Goal: Transaction & Acquisition: Purchase product/service

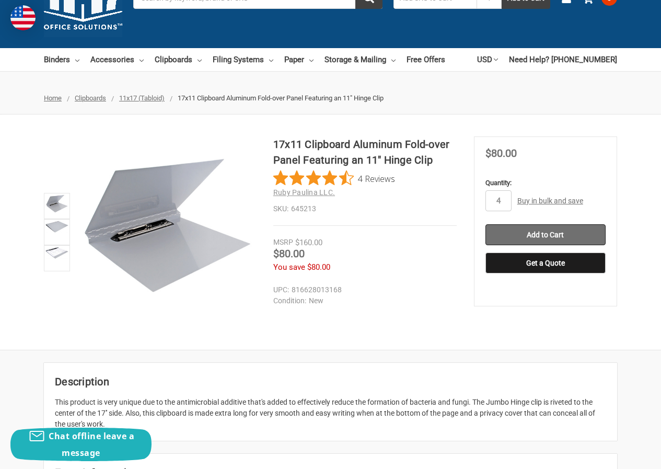
type input "4"
click at [543, 239] on input "Add to Cart" at bounding box center [545, 234] width 120 height 21
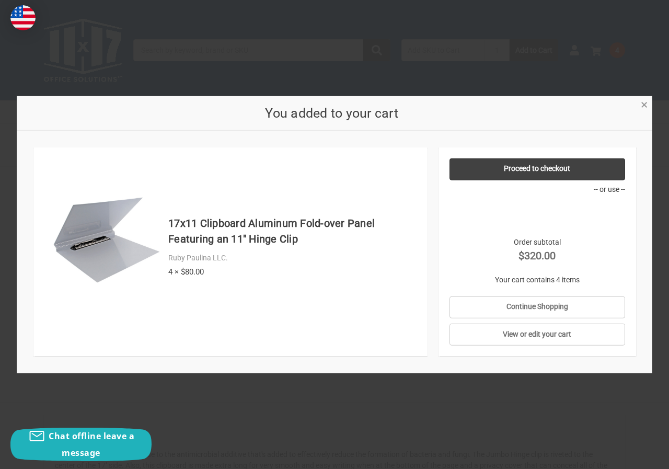
click at [644, 102] on span "×" at bounding box center [644, 104] width 7 height 15
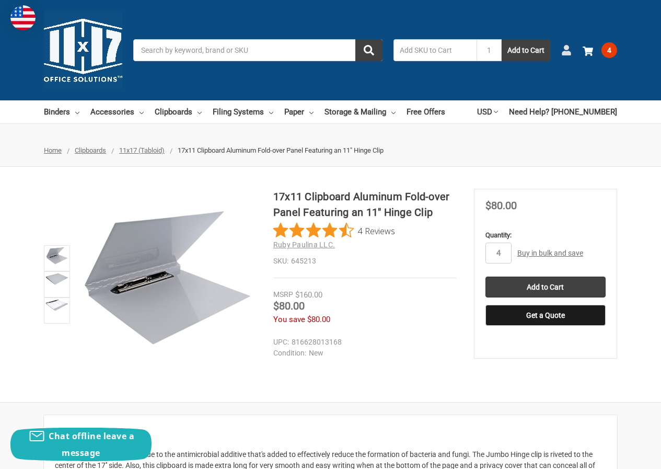
click at [568, 44] on link "Account" at bounding box center [566, 50] width 10 height 27
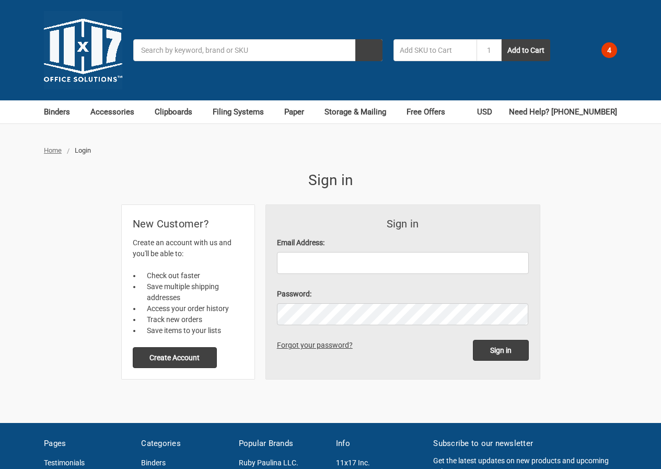
click at [204, 361] on button "Create Account" at bounding box center [175, 357] width 85 height 21
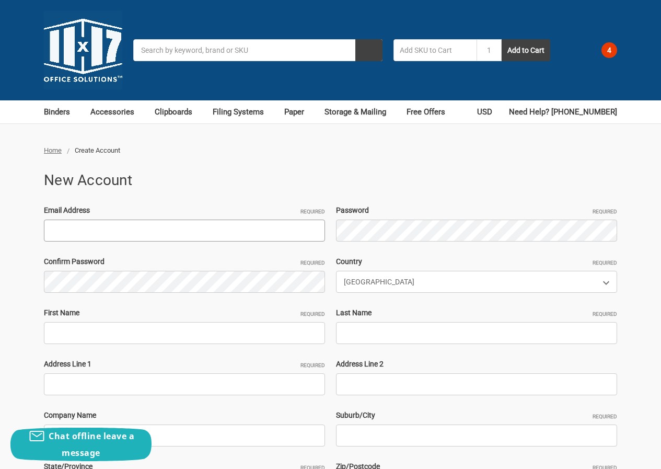
click at [124, 238] on input "Email Address Required" at bounding box center [184, 230] width 281 height 22
paste input "[EMAIL_ADDRESS][DOMAIN_NAME]"
type input "[EMAIL_ADDRESS][DOMAIN_NAME]"
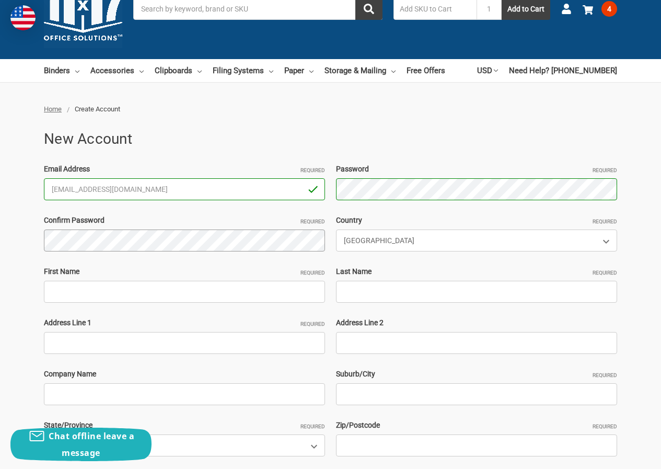
scroll to position [105, 0]
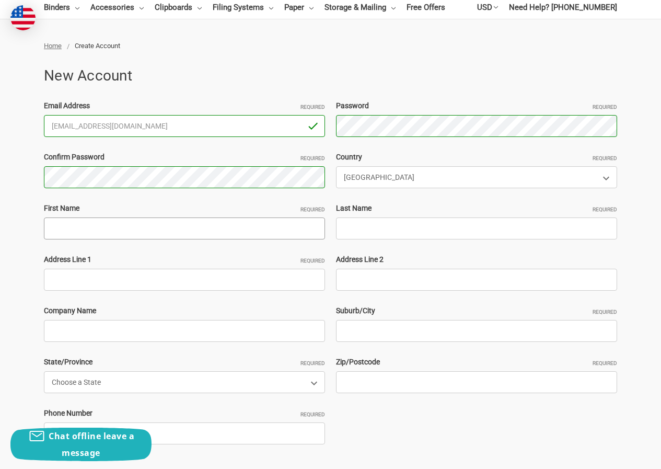
click at [112, 221] on input "First Name Required" at bounding box center [184, 228] width 281 height 22
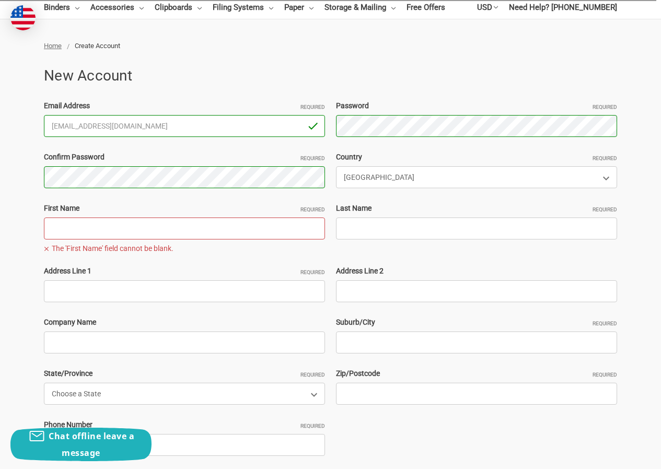
paste input "TracyHayAbraham [PERSON_NAME]"
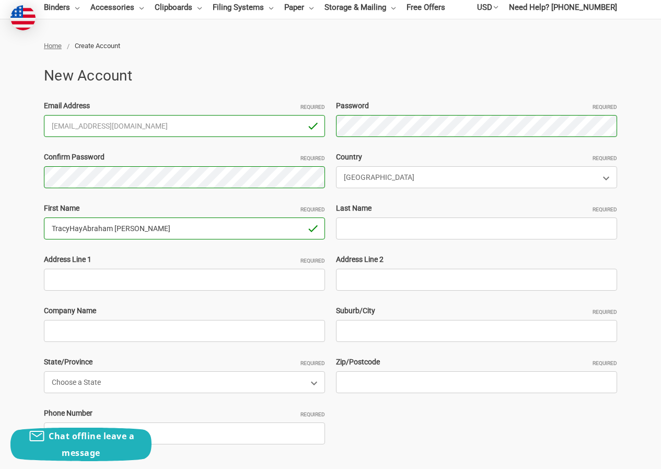
drag, startPoint x: 214, startPoint y: 237, endPoint x: 244, endPoint y: 237, distance: 29.3
click at [244, 237] on input "TracyHayAbraham [PERSON_NAME]" at bounding box center [184, 228] width 281 height 22
type input "TracyHay"
click at [363, 229] on input "Last Name Required" at bounding box center [476, 228] width 281 height 22
paste input "[PERSON_NAME]"
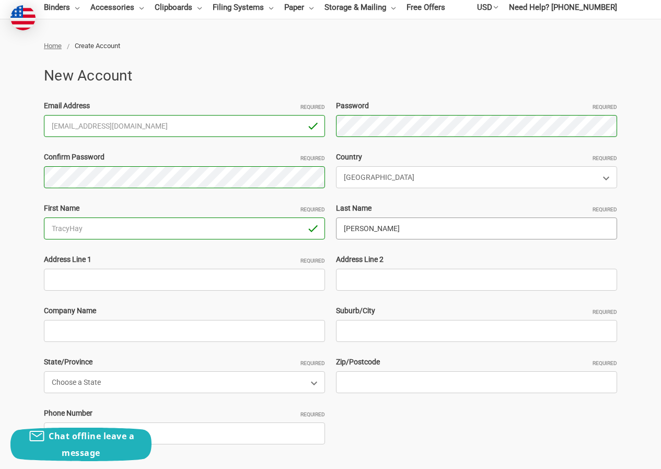
type input "[PERSON_NAME]"
click at [132, 282] on input "Address Line 1 Required" at bounding box center [184, 280] width 281 height 22
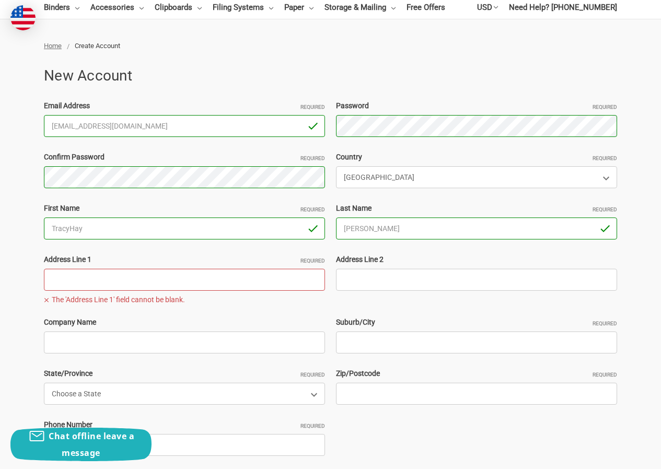
paste input "[STREET_ADDRESS]"
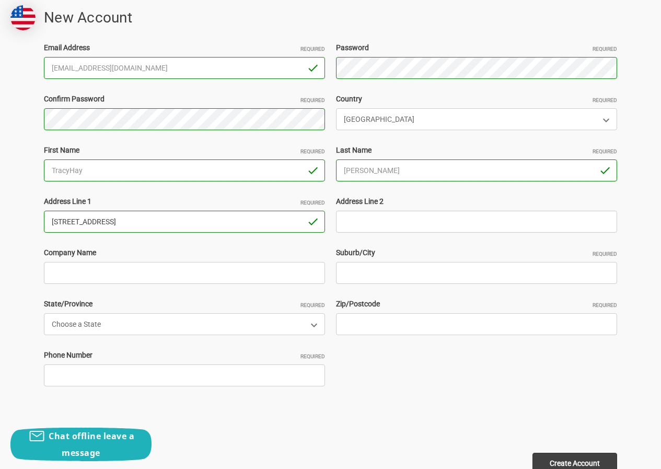
scroll to position [261, 0]
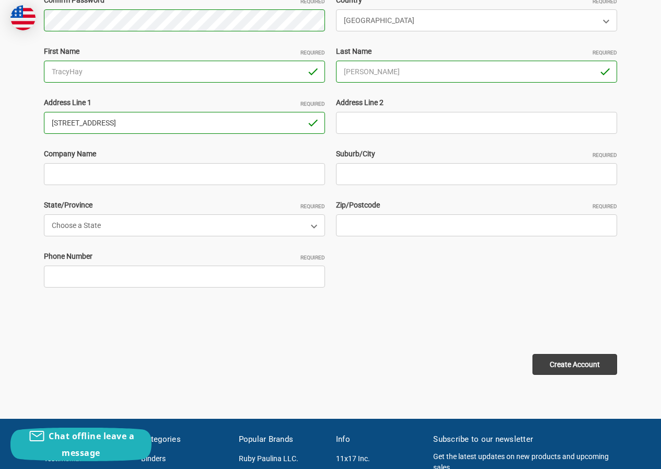
click at [153, 126] on input "[STREET_ADDRESS]" at bounding box center [184, 123] width 281 height 22
type input "[STREET_ADDRESS]"
click at [339, 229] on input "Zip/Postcode Required" at bounding box center [476, 225] width 281 height 22
paste input "11003"
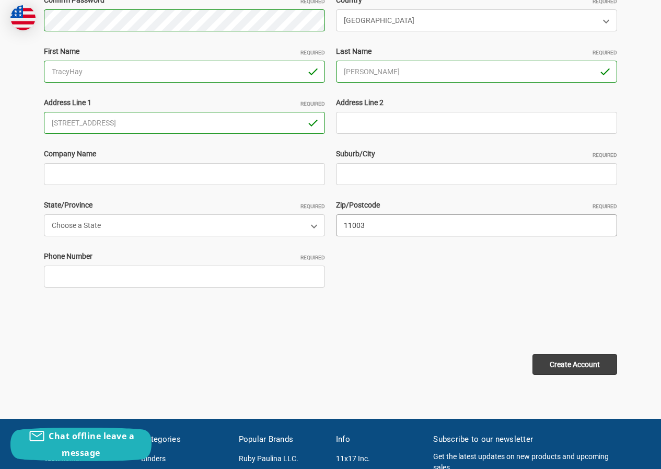
type input "11003"
click at [121, 125] on input "[STREET_ADDRESS]" at bounding box center [184, 123] width 281 height 22
click at [121, 126] on input "[STREET_ADDRESS]" at bounding box center [184, 123] width 281 height 22
type input "[STREET_ADDRESS]"
click at [93, 169] on input "Company Name" at bounding box center [184, 174] width 281 height 22
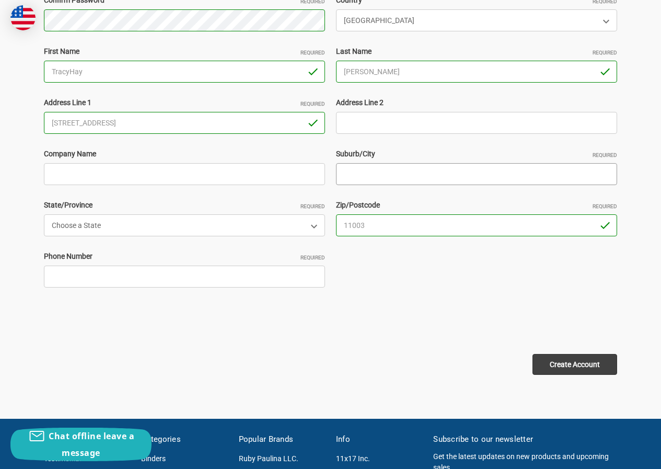
click at [418, 176] on input "Suburb/City Required" at bounding box center [476, 174] width 281 height 22
paste input "Elmont"
type input "Elmont"
drag, startPoint x: 106, startPoint y: 118, endPoint x: 248, endPoint y: 126, distance: 142.4
click at [248, 126] on input "[STREET_ADDRESS]" at bounding box center [184, 123] width 281 height 22
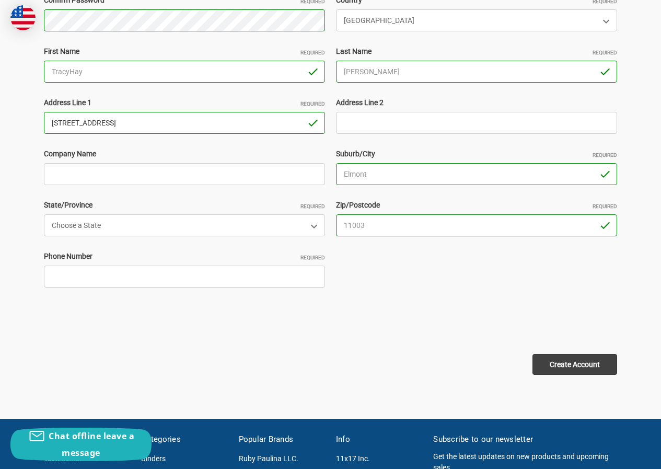
type input "[STREET_ADDRESS]"
click at [127, 237] on div "Email Address Required [EMAIL_ADDRESS][DOMAIN_NAME] Password Required Passwords…" at bounding box center [331, 123] width 584 height 358
select select "[US_STATE]"
click at [44, 214] on select "Choose a State [US_STATE] [US_STATE] [US_STATE] [US_STATE] [US_STATE] Armed For…" at bounding box center [184, 225] width 281 height 22
drag, startPoint x: 108, startPoint y: 270, endPoint x: 117, endPoint y: 283, distance: 15.4
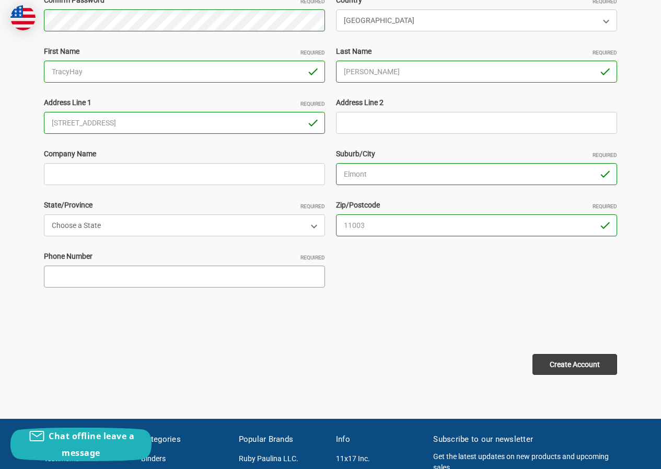
click at [108, 272] on input "Phone Number Required" at bounding box center [184, 276] width 281 height 22
type input "2306202123"
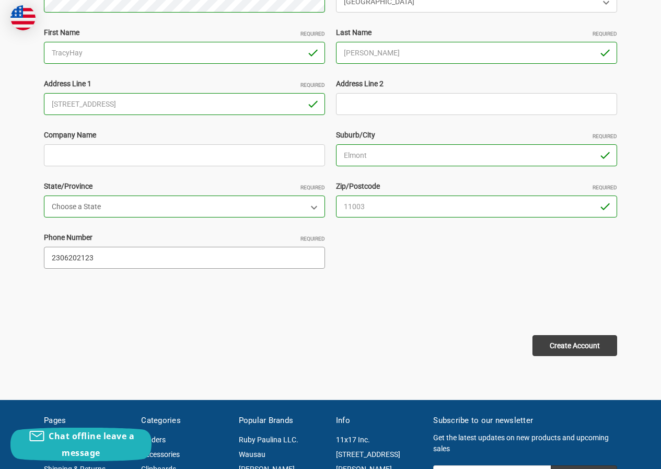
scroll to position [314, 0]
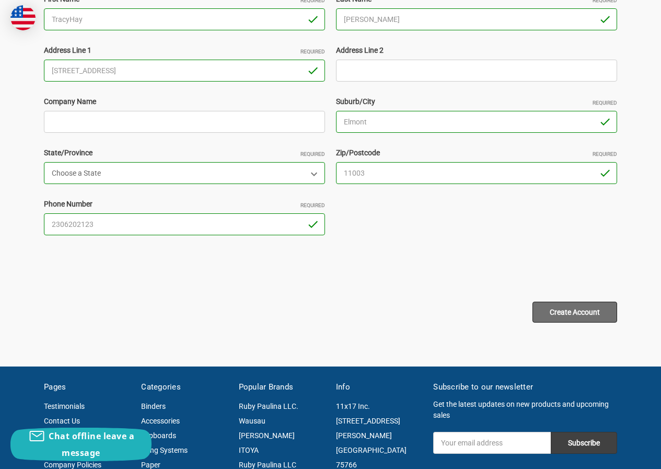
click at [540, 315] on input "Create Account" at bounding box center [574, 312] width 85 height 21
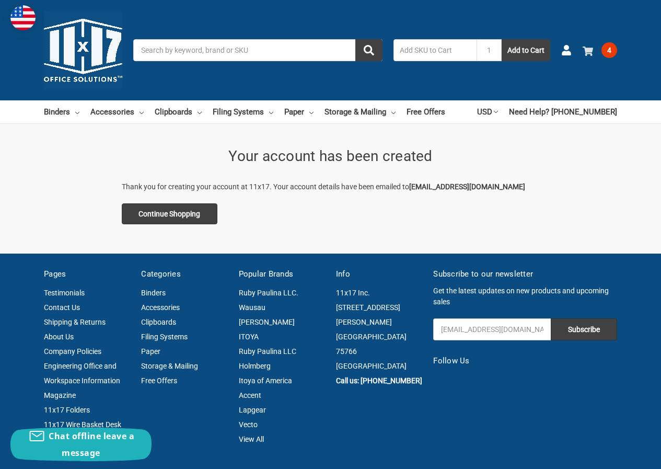
click at [597, 50] on link "4" at bounding box center [600, 50] width 34 height 27
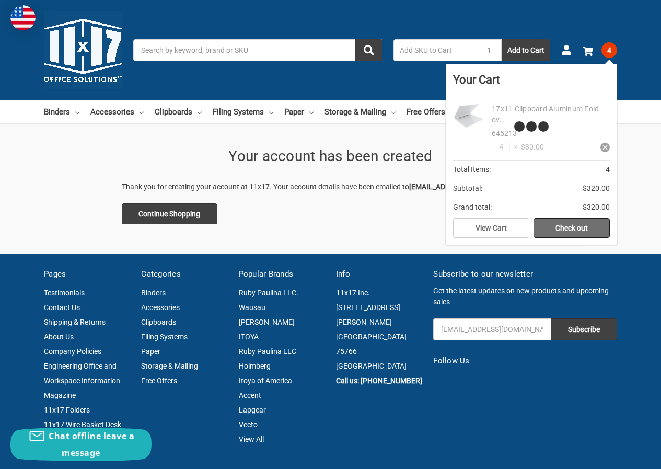
click at [577, 224] on link "Check out" at bounding box center [572, 228] width 76 height 20
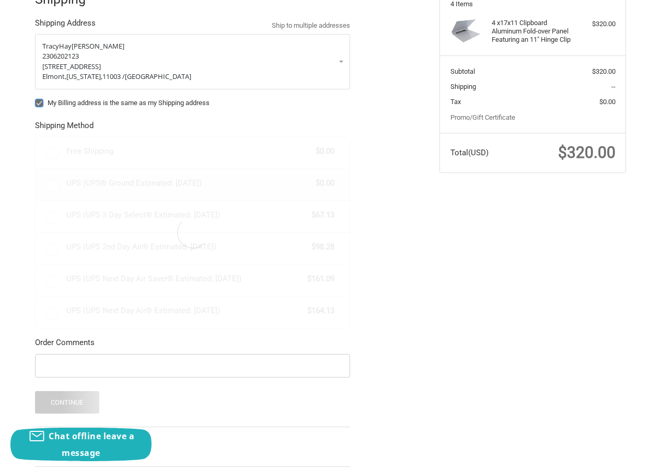
scroll to position [157, 0]
radio input "true"
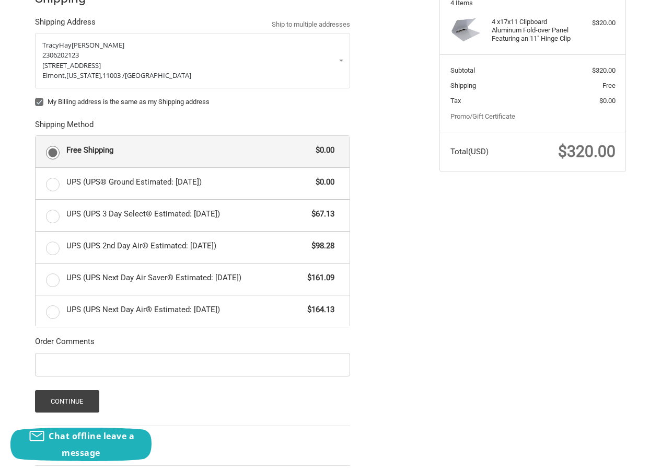
click at [52, 108] on div "My Billing address is the same as my Shipping address" at bounding box center [192, 104] width 315 height 14
click at [68, 98] on label "My Billing address is the same as my Shipping address" at bounding box center [192, 102] width 315 height 8
click at [36, 97] on input "My Billing address is the same as my Shipping address" at bounding box center [35, 97] width 1 height 1
checkbox input "false"
click at [89, 397] on button "Continue" at bounding box center [67, 401] width 64 height 22
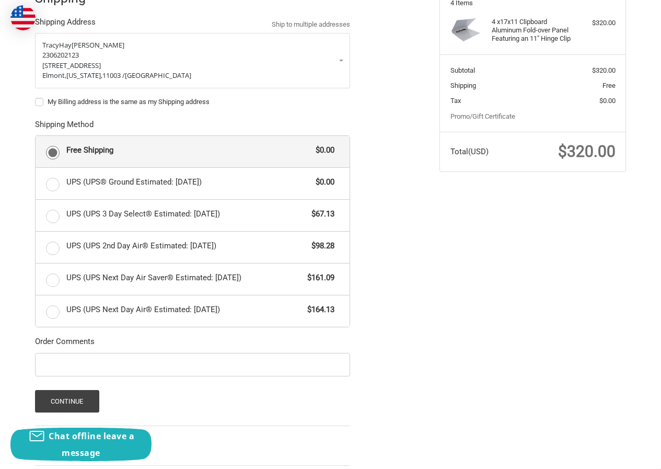
scroll to position [0, 0]
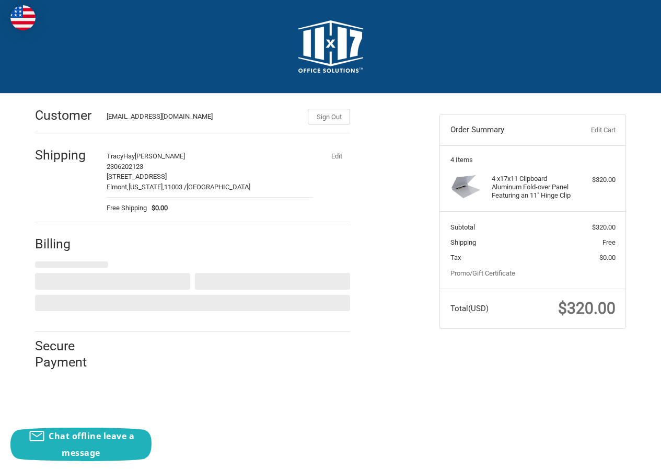
select select "US"
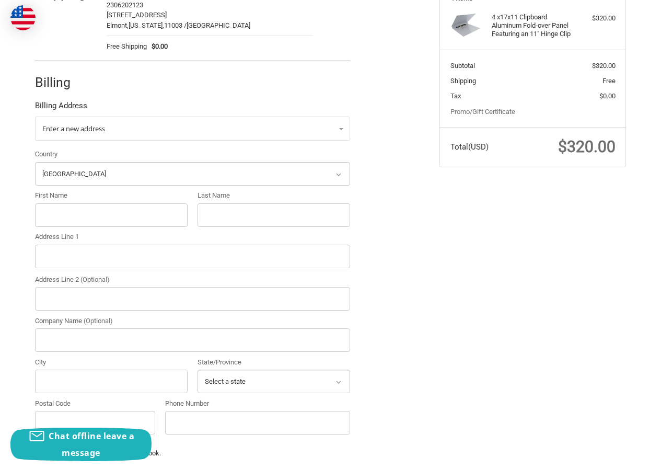
scroll to position [180, 0]
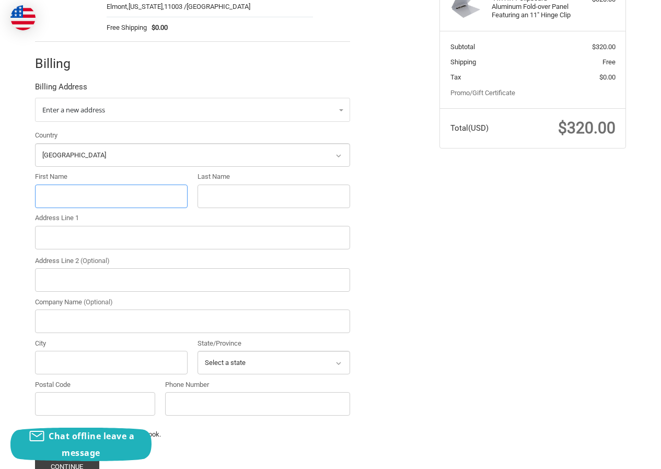
click at [81, 199] on input "First Name" at bounding box center [111, 196] width 153 height 24
paste input "Zulma De Leon"
click at [212, 196] on input "Last Name" at bounding box center [274, 196] width 153 height 24
drag, startPoint x: 62, startPoint y: 201, endPoint x: 178, endPoint y: 190, distance: 117.1
click at [178, 190] on input "Zulma De Leon" at bounding box center [111, 196] width 153 height 24
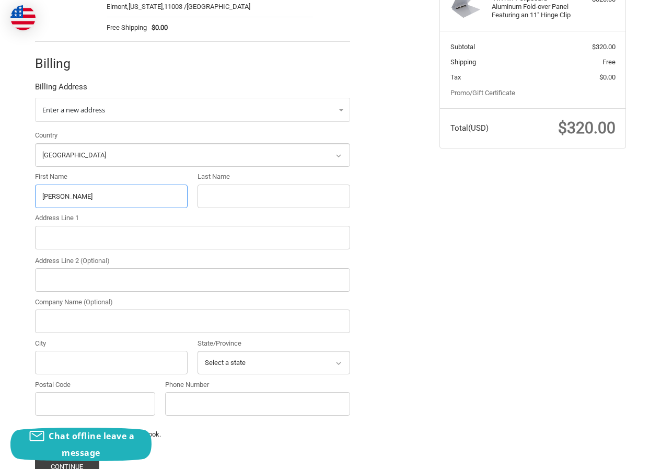
type input "Zulma"
paste input "De Leon"
click at [239, 192] on input "De Leon" at bounding box center [274, 196] width 153 height 24
type input "De Leon"
click at [111, 232] on input "Address Line 1" at bounding box center [192, 238] width 315 height 24
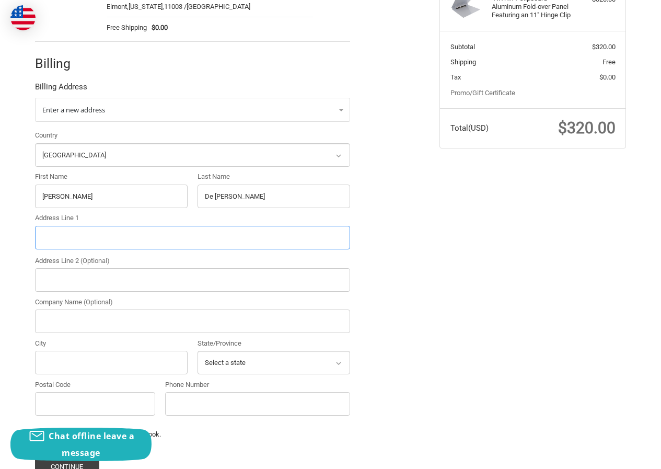
paste input "27560"
type input "27560"
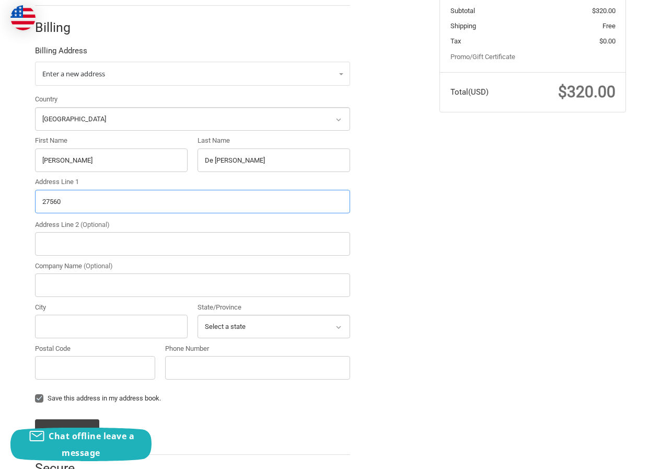
scroll to position [233, 0]
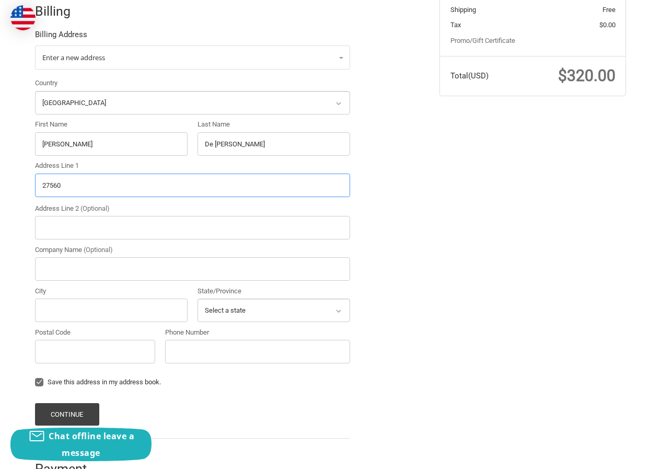
drag, startPoint x: 72, startPoint y: 184, endPoint x: 23, endPoint y: 198, distance: 50.5
click at [16, 194] on div "Customer TracyHay237@hotmail.com Sign Out Shipping TracyHay Abraham Sam 2306202…" at bounding box center [330, 174] width 661 height 627
click at [112, 348] on input "Postal Code" at bounding box center [95, 352] width 120 height 24
paste input "27560"
type input "27560"
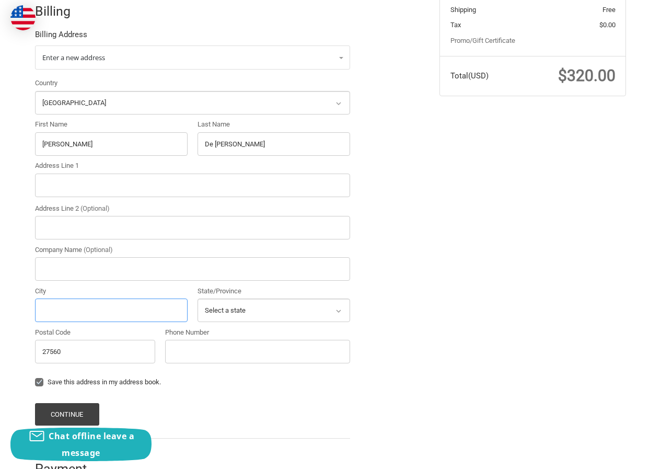
click at [94, 303] on input "City" at bounding box center [111, 310] width 153 height 24
paste input "Morrisville"
type input "Morrisville"
click at [68, 177] on input "Address Line 1" at bounding box center [192, 185] width 315 height 24
paste input "Morrisville"
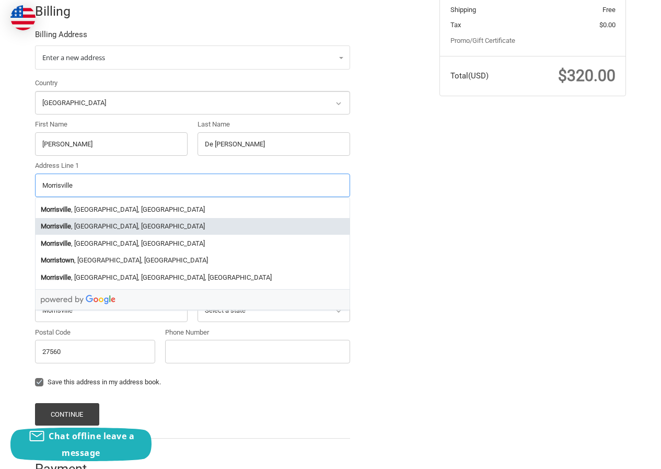
type input "Morrisville"
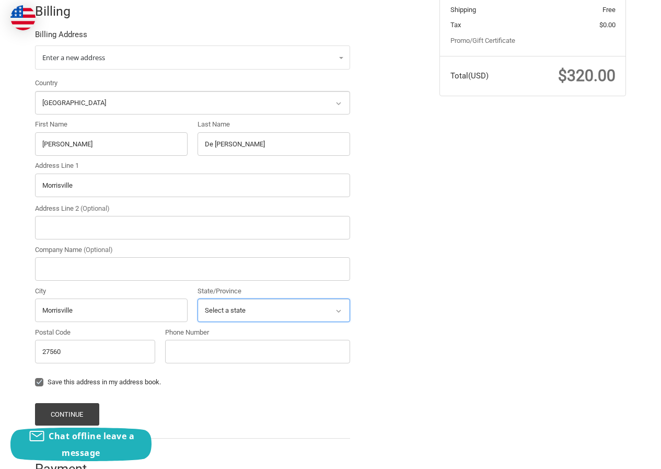
click at [240, 312] on select "Select a state Alabama Alaska American Samoa Arizona Arkansas Armed Forces Amer…" at bounding box center [274, 310] width 153 height 24
select select "NC"
click at [198, 298] on select "Select a state Alabama Alaska American Samoa Arizona Arkansas Armed Forces Amer…" at bounding box center [274, 310] width 153 height 24
click at [217, 365] on div "Phone Number" at bounding box center [257, 347] width 195 height 41
click at [217, 355] on input "Phone Number" at bounding box center [257, 352] width 185 height 24
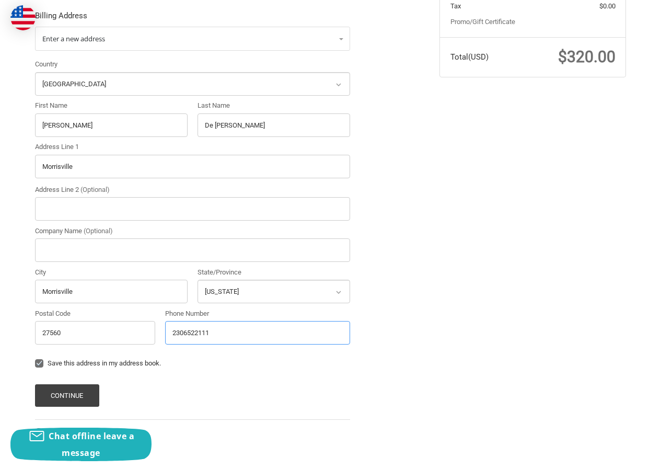
scroll to position [262, 0]
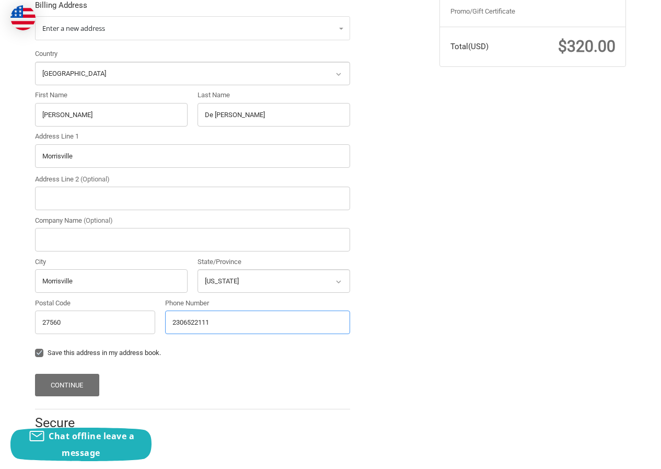
type input "2306522111"
click at [84, 384] on button "Continue" at bounding box center [67, 385] width 64 height 22
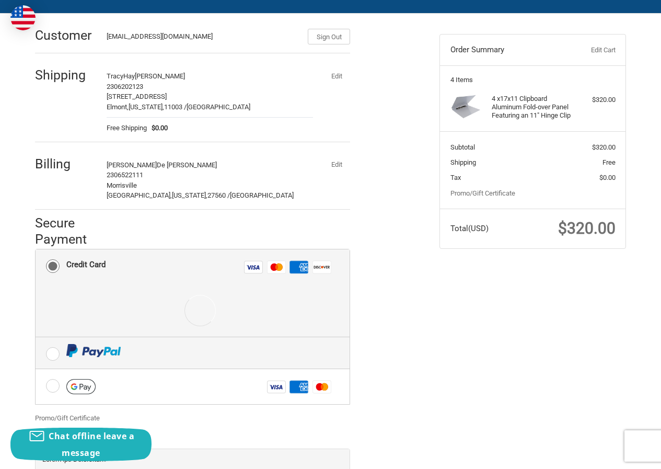
scroll to position [180, 0]
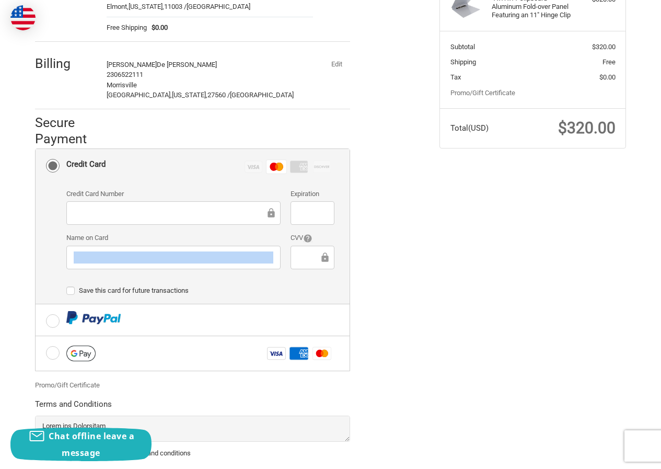
click at [144, 251] on div at bounding box center [173, 258] width 214 height 24
click at [294, 212] on div at bounding box center [312, 213] width 43 height 24
click at [296, 212] on div at bounding box center [312, 213] width 43 height 24
click at [297, 212] on div at bounding box center [312, 213] width 43 height 24
click at [305, 250] on div at bounding box center [312, 258] width 43 height 24
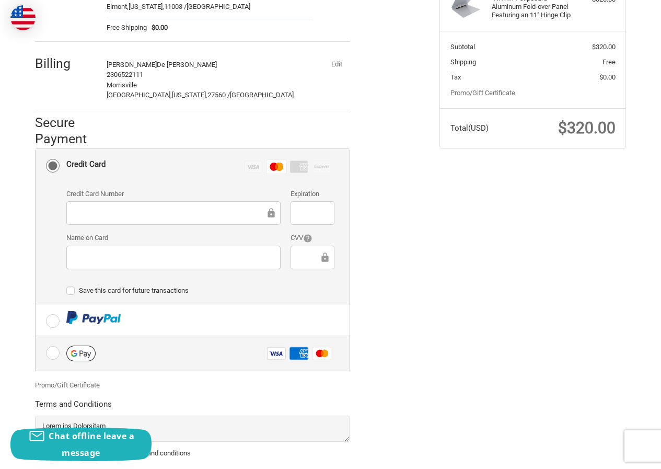
scroll to position [247, 0]
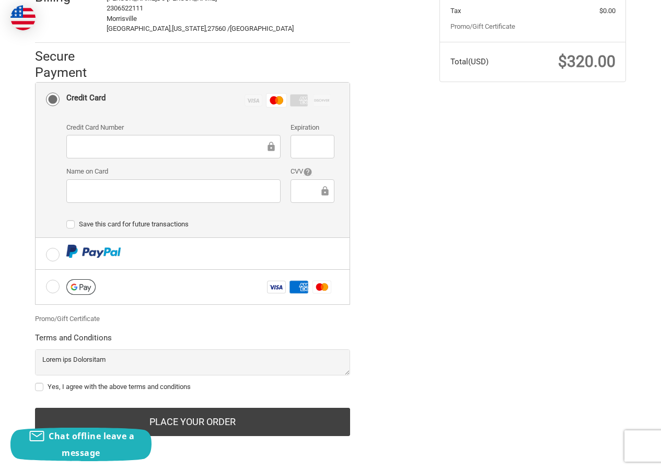
click at [86, 388] on label "Yes, I agree with the above terms and conditions" at bounding box center [192, 387] width 315 height 8
click at [36, 382] on input "Yes, I agree with the above terms and conditions" at bounding box center [35, 381] width 1 height 1
checkbox input "true"
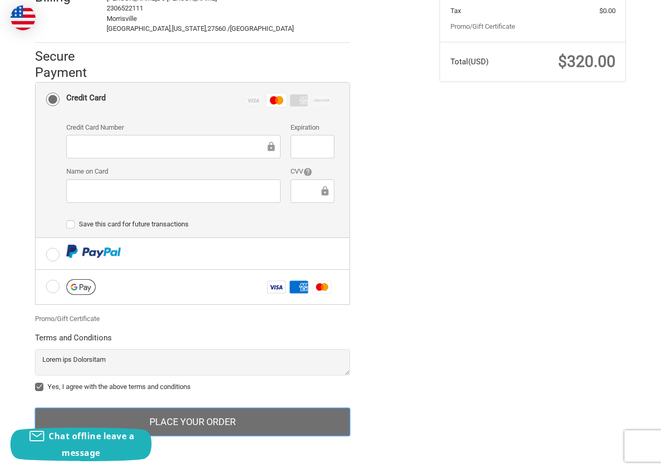
click at [187, 425] on button "Place Your Order" at bounding box center [192, 422] width 315 height 28
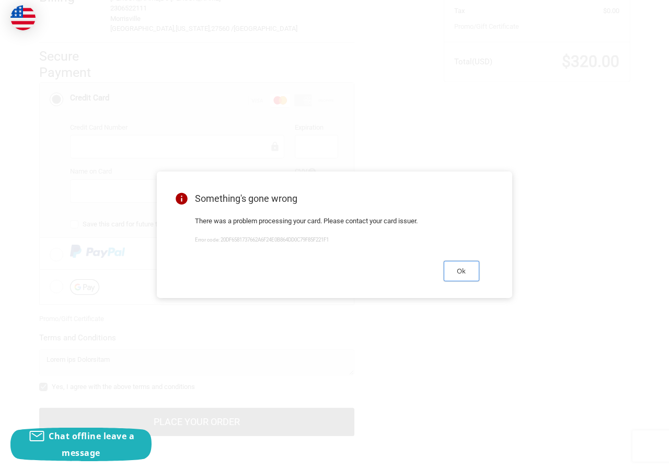
click at [467, 274] on button "Ok" at bounding box center [462, 271] width 36 height 20
